Goal: Find specific page/section: Find specific page/section

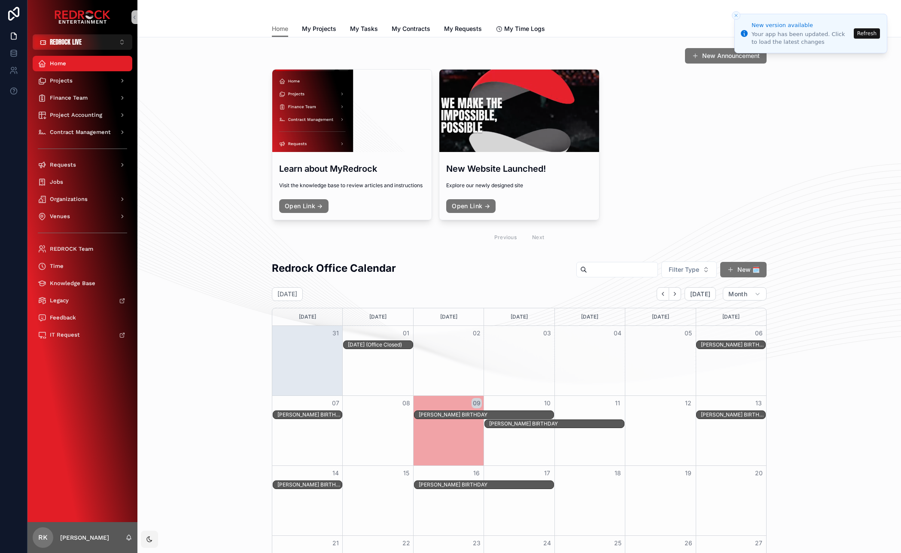
click at [871, 33] on button "Refresh" at bounding box center [867, 33] width 26 height 10
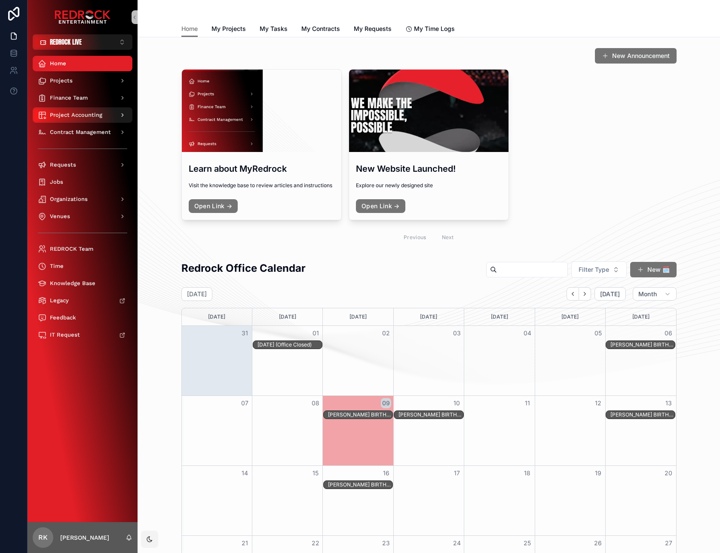
click at [97, 114] on span "Project Accounting" at bounding box center [76, 115] width 52 height 7
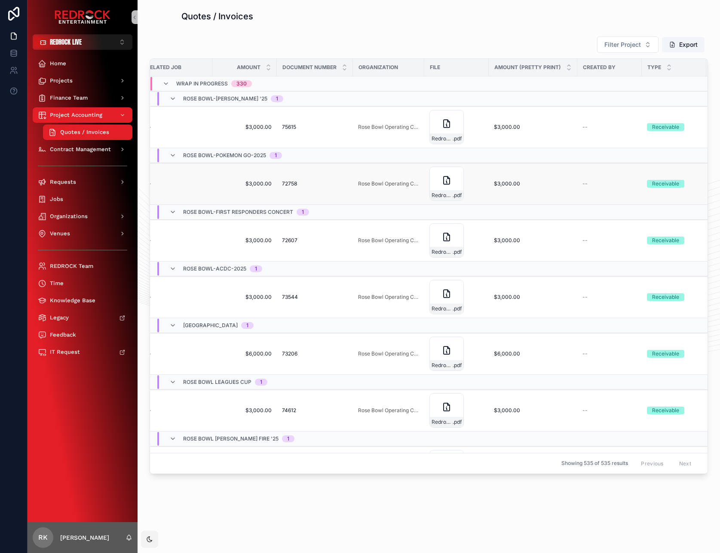
scroll to position [0, 541]
click at [435, 186] on div "Redrock-Entertainment-Services---Invoice-#72758 .pdf" at bounding box center [445, 184] width 34 height 34
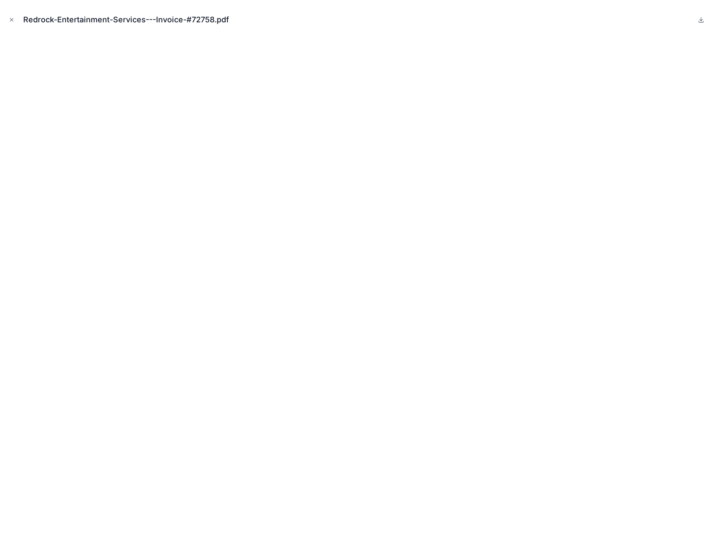
click at [13, 18] on icon "Close modal" at bounding box center [12, 20] width 6 height 6
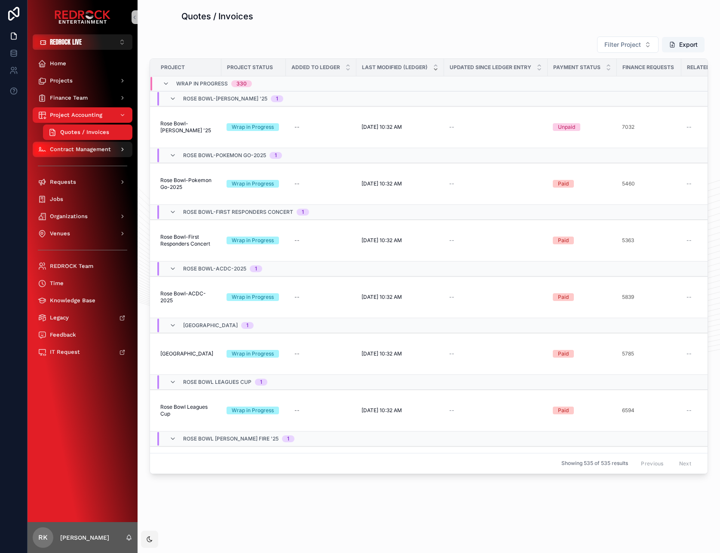
click at [86, 152] on span "Contract Management" at bounding box center [80, 149] width 61 height 7
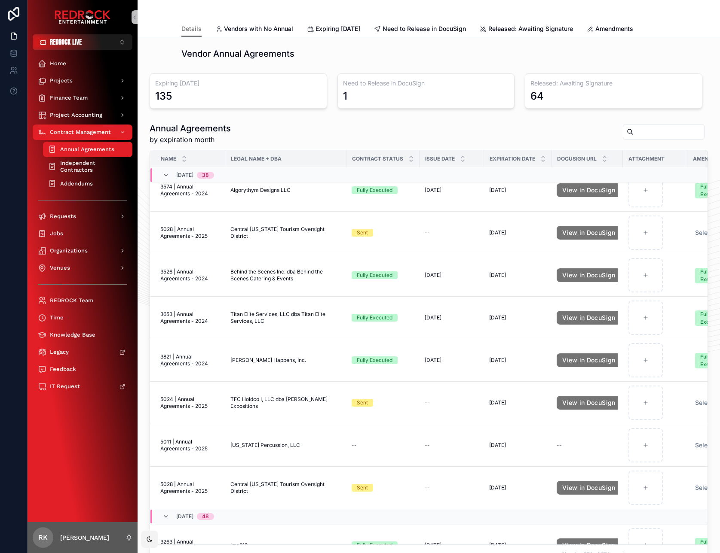
scroll to position [4163, 0]
